Goal: Browse casually: Explore the website without a specific task or goal

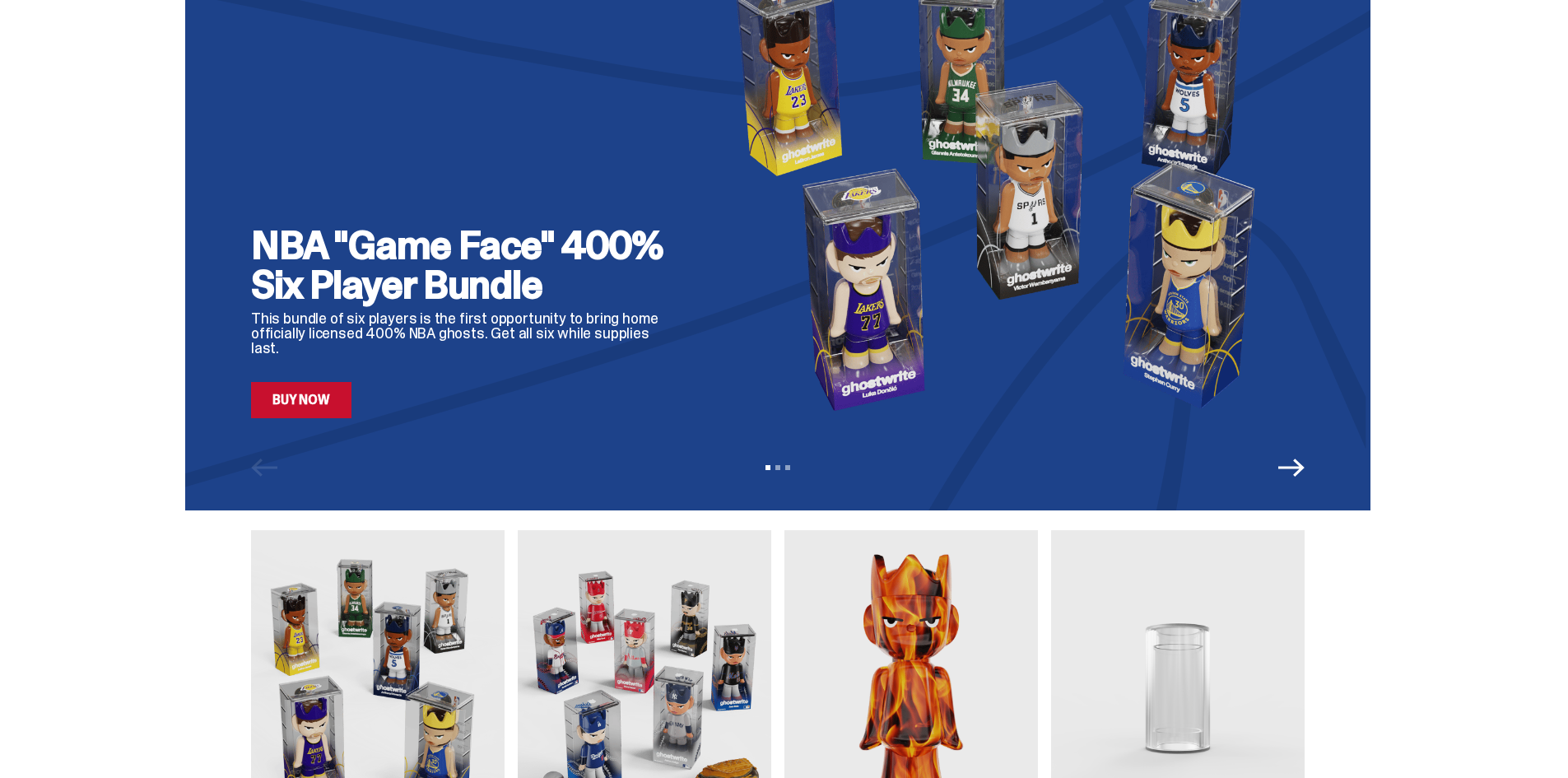
scroll to position [412, 0]
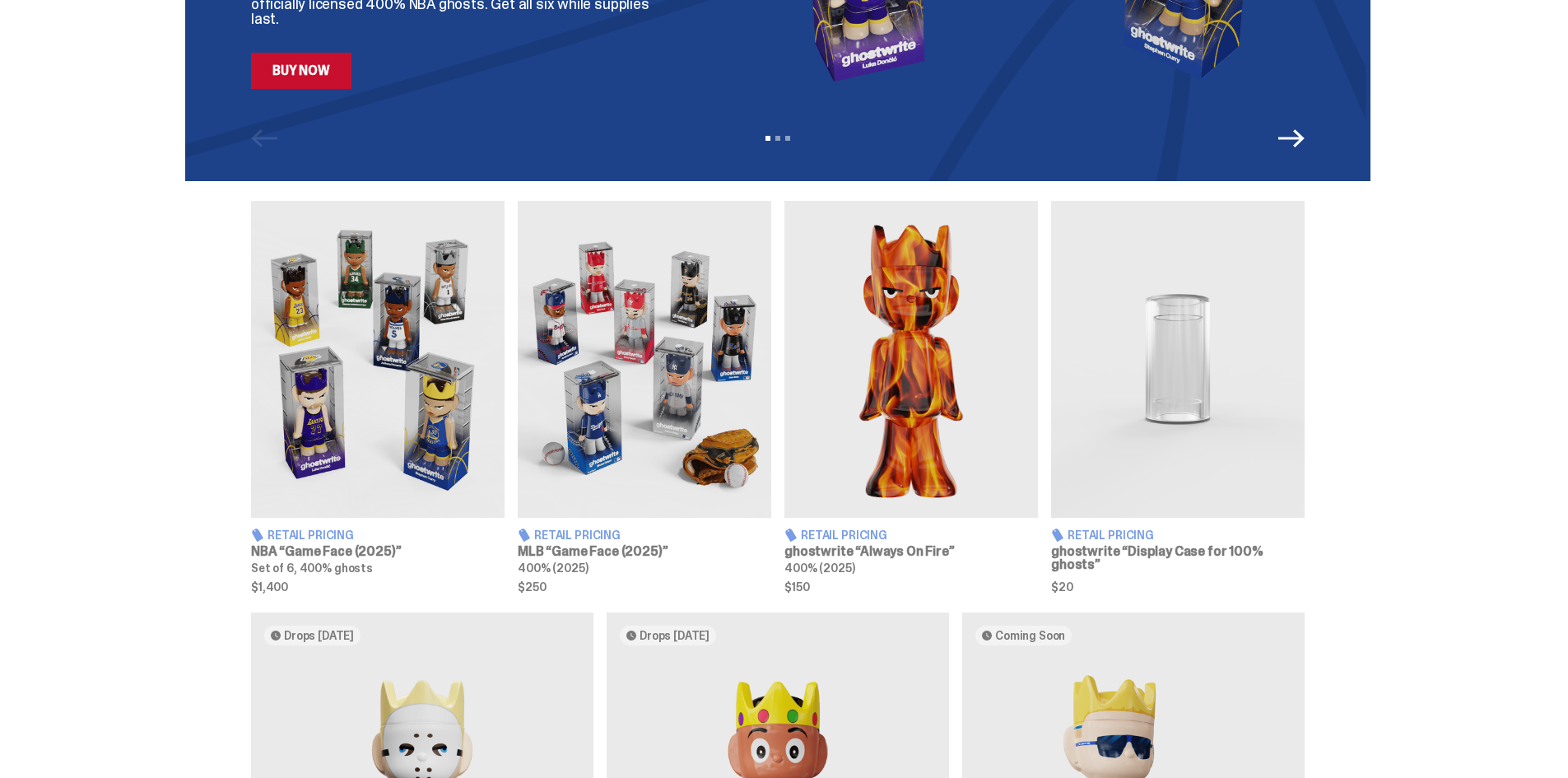
click at [434, 403] on img at bounding box center [378, 360] width 254 height 317
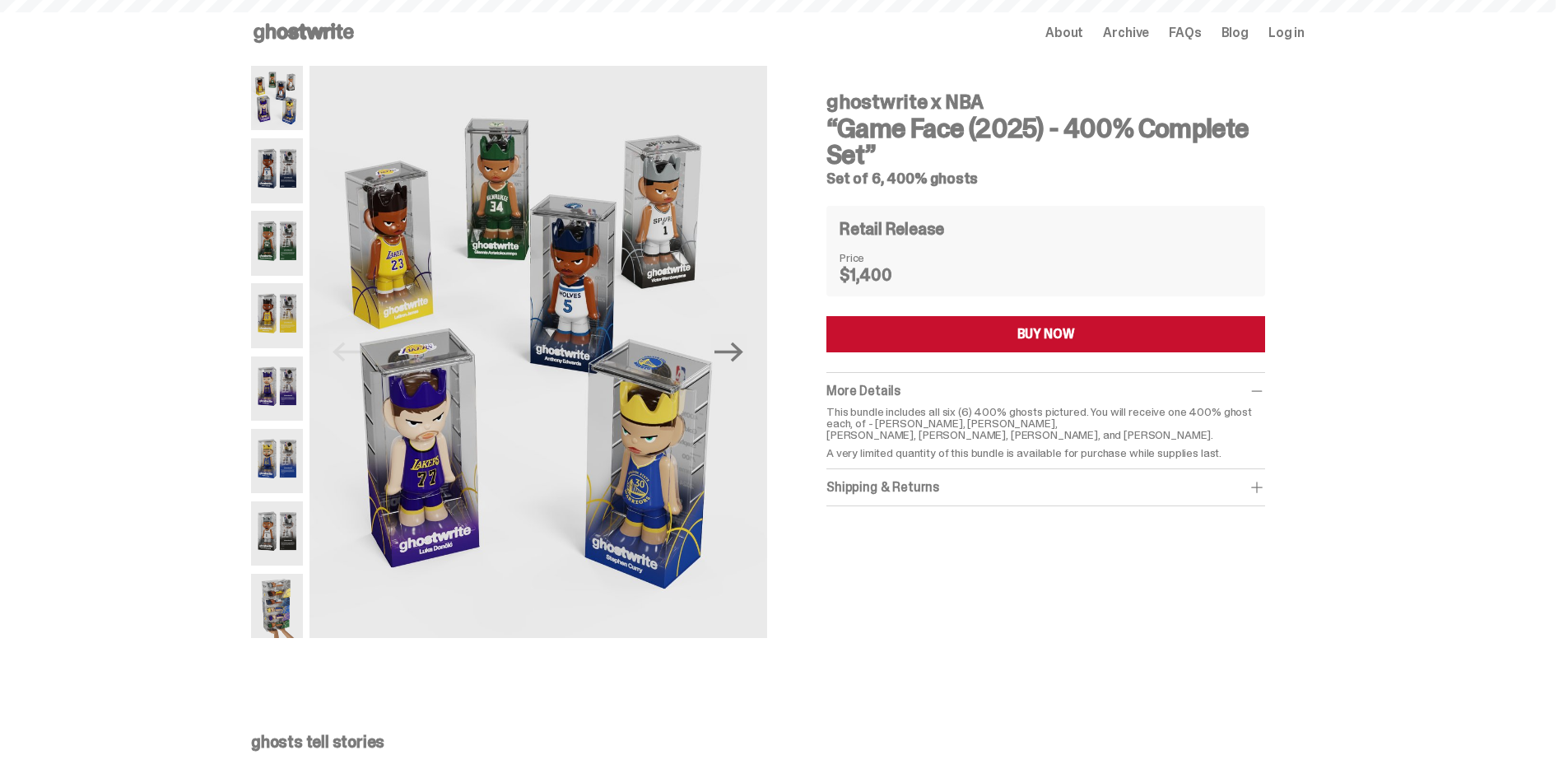
scroll to position [412, 0]
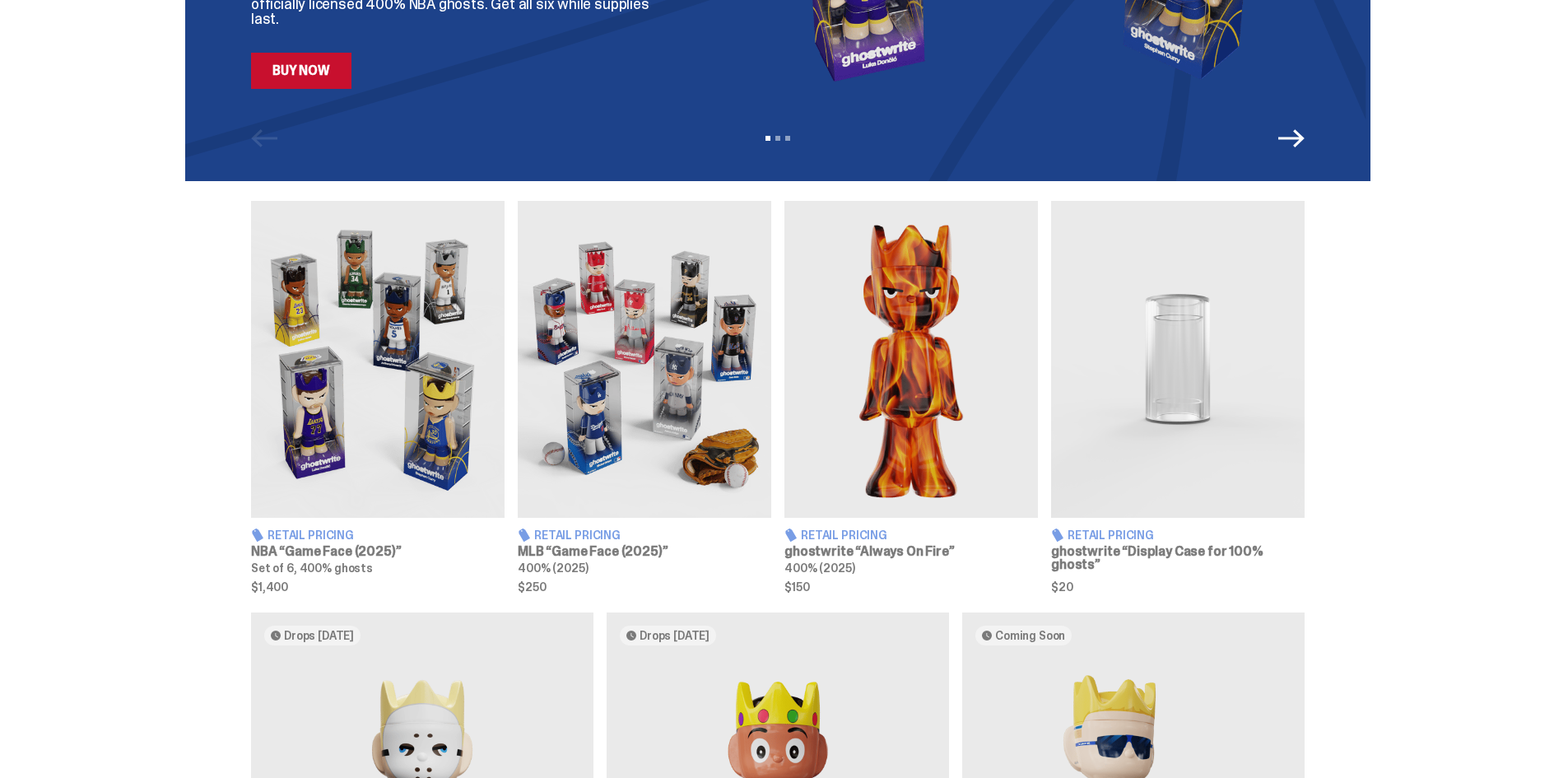
click at [672, 395] on img at bounding box center [644, 360] width 254 height 317
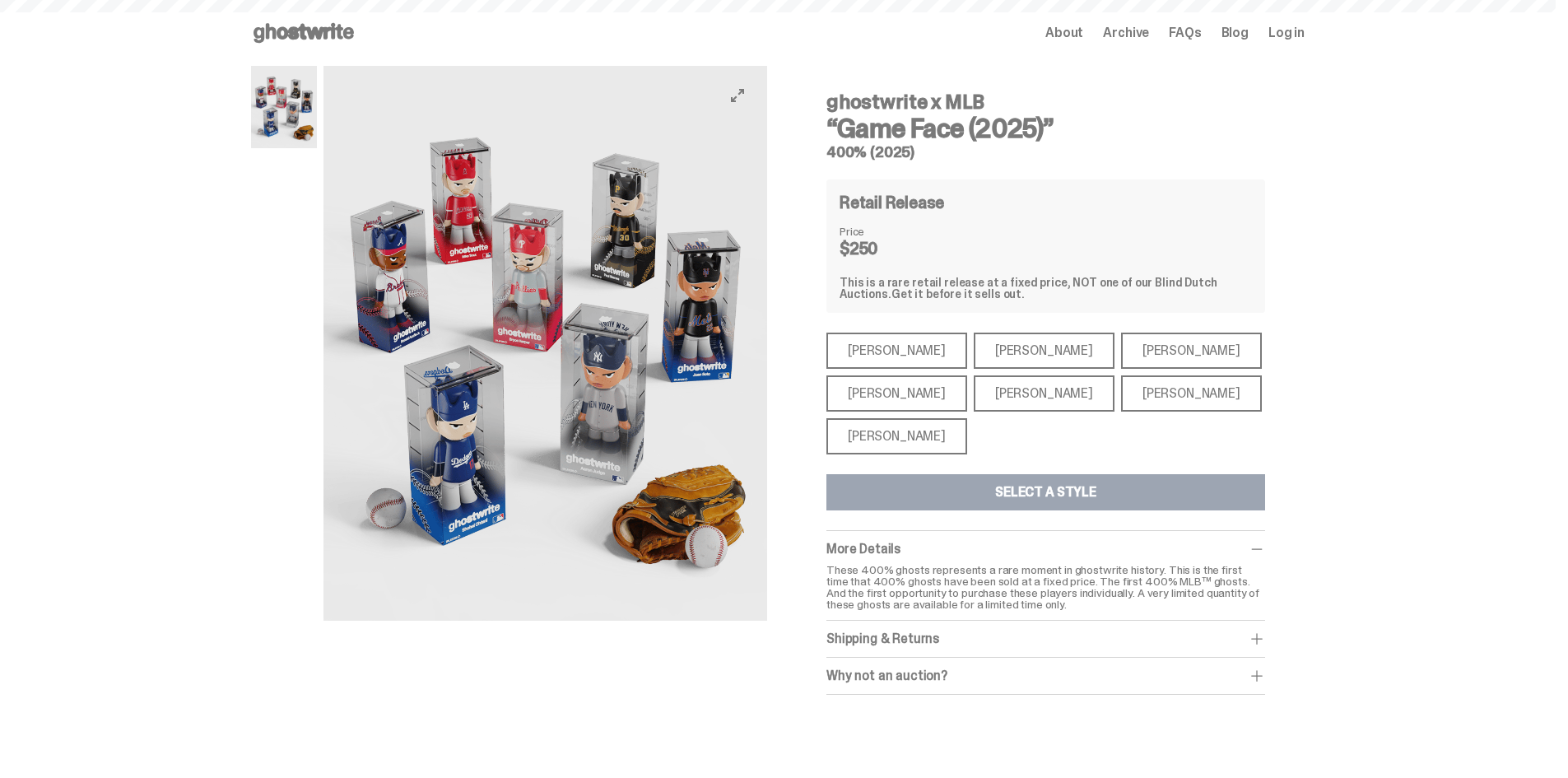
scroll to position [412, 0]
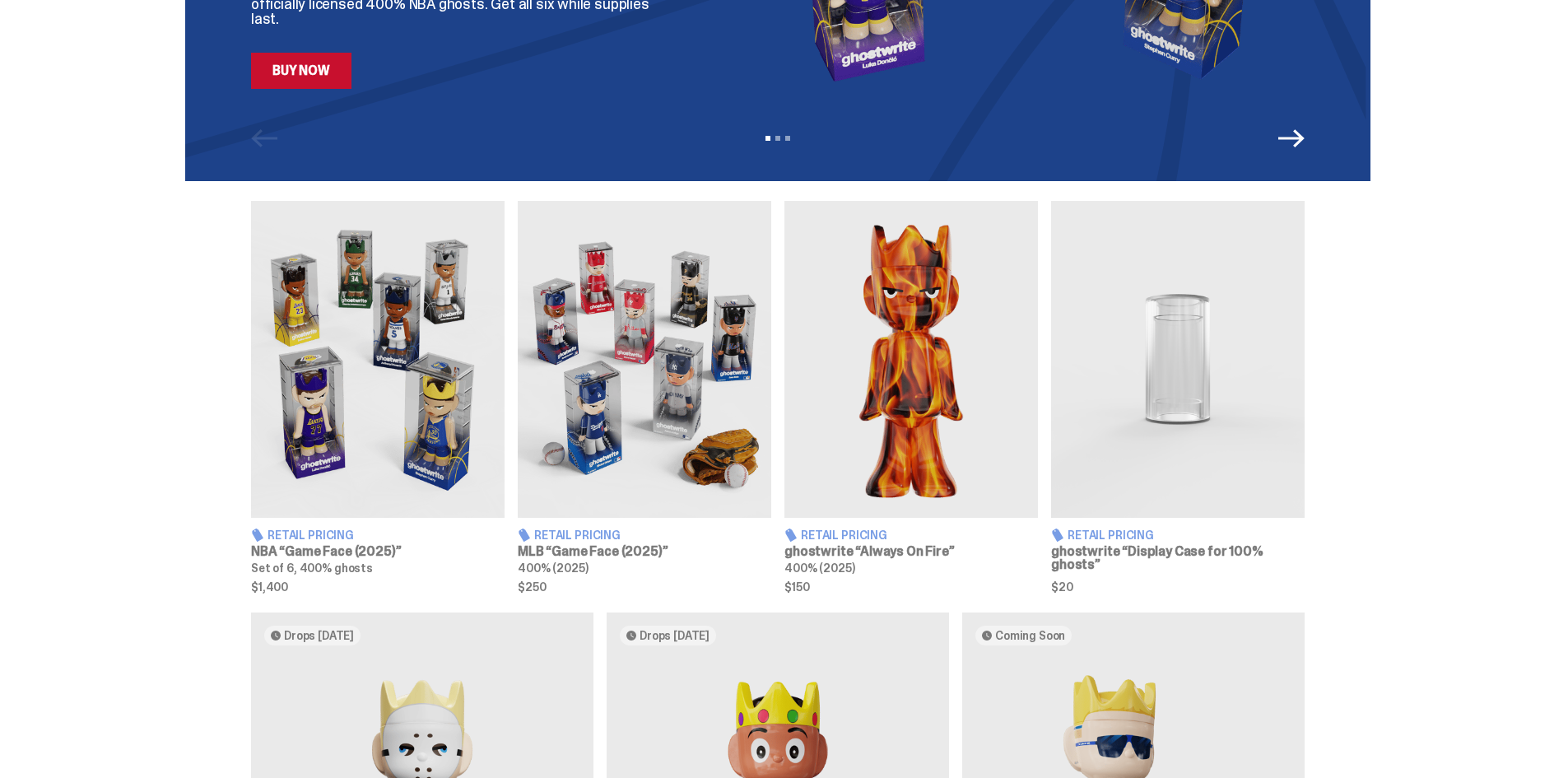
click at [1000, 387] on img at bounding box center [911, 360] width 254 height 317
